Goal: Navigation & Orientation: Find specific page/section

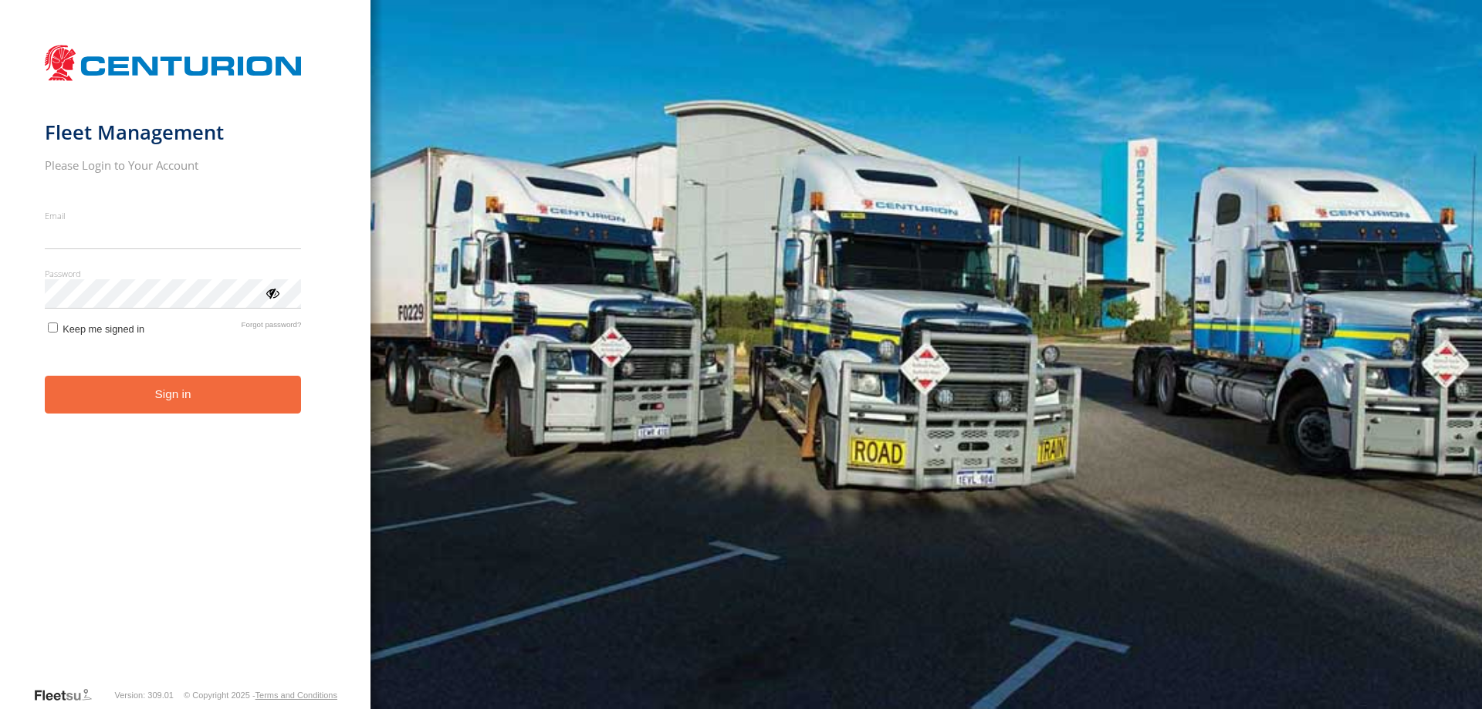
type input "**********"
click at [211, 418] on form "**********" at bounding box center [186, 361] width 282 height 649
click at [218, 402] on button "Sign in" at bounding box center [173, 395] width 257 height 38
